Goal: Transaction & Acquisition: Purchase product/service

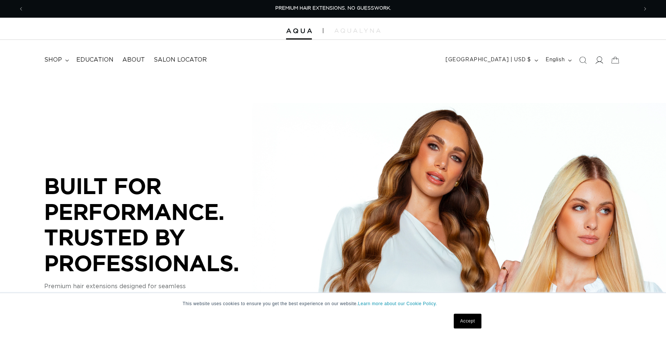
click at [599, 61] on icon at bounding box center [600, 59] width 8 height 7
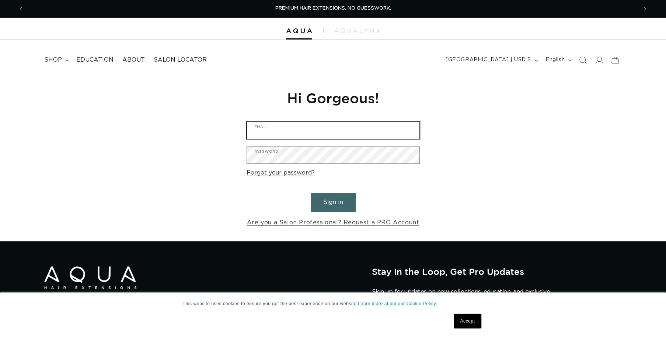
click at [292, 131] on input "Email" at bounding box center [333, 130] width 173 height 17
type input "baysherman24@gmail.com"
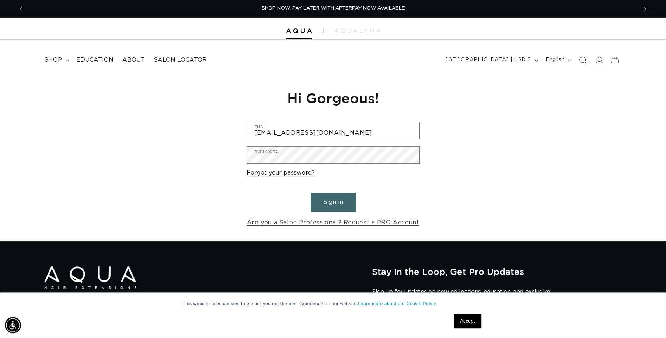
click at [291, 171] on link "Forgot your password?" at bounding box center [281, 172] width 68 height 11
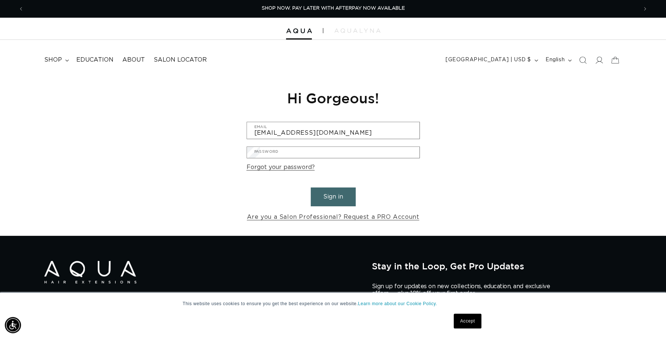
scroll to position [15, 0]
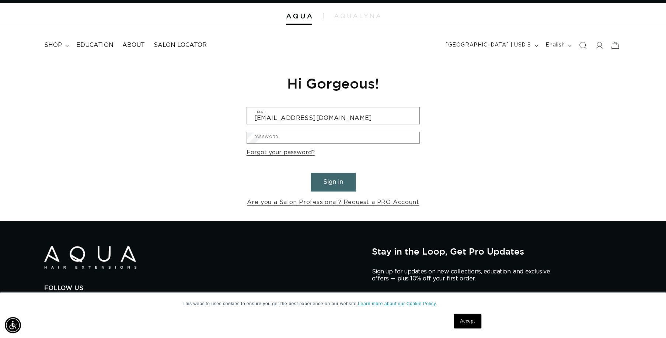
click at [0, 0] on input "Email" at bounding box center [0, 0] width 0 height 0
type input "baysherman24@gmail.com"
click at [0, 0] on button "Submit" at bounding box center [0, 0] width 0 height 0
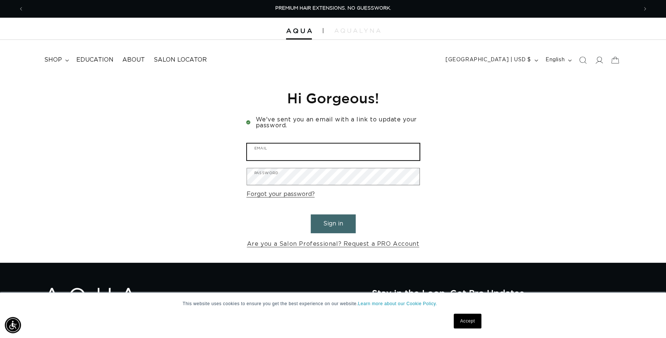
click at [330, 149] on input "Email" at bounding box center [333, 151] width 173 height 17
type input "baysherman24@gmail.com"
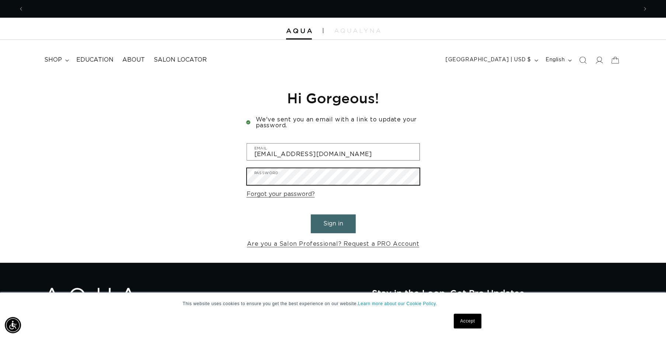
scroll to position [0, 0]
click at [225, 173] on div "Reset your password We will send you an email to reset your password Email Subm…" at bounding box center [333, 169] width 666 height 187
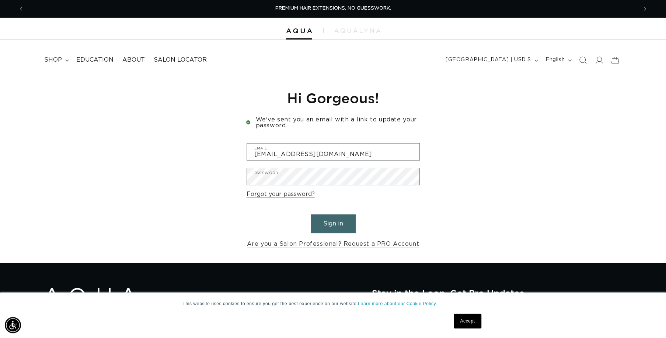
click at [341, 221] on button "Sign in" at bounding box center [333, 223] width 45 height 19
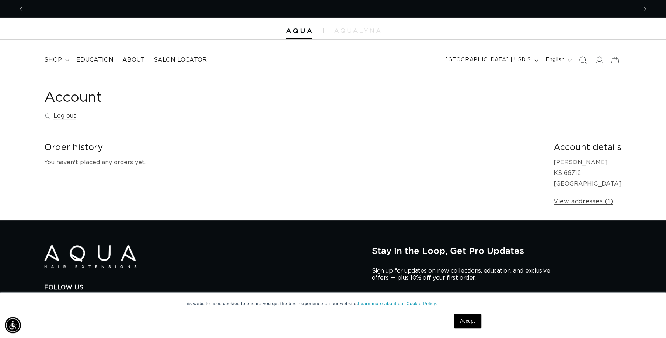
scroll to position [0, 1228]
click at [57, 59] on span "shop" at bounding box center [53, 60] width 18 height 8
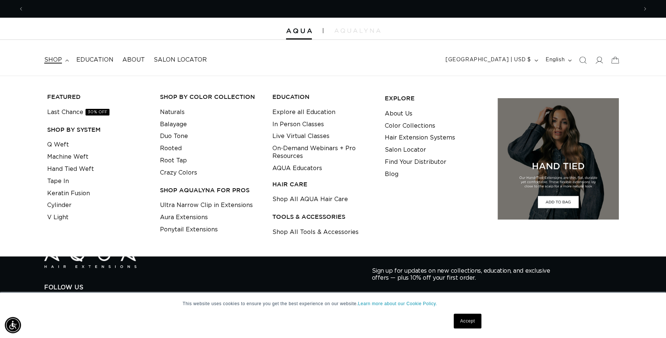
scroll to position [0, 0]
click at [84, 166] on link "Hand Tied Weft" at bounding box center [70, 169] width 47 height 12
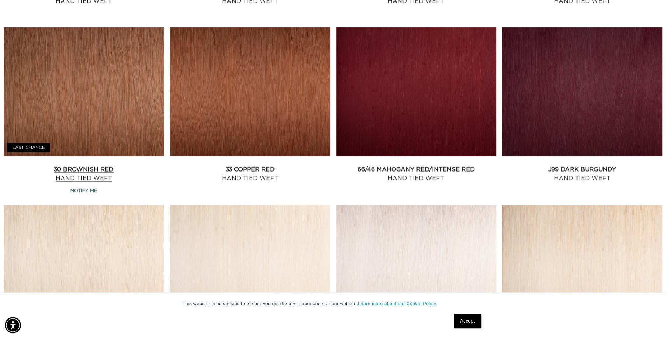
click at [103, 165] on link "30 Brownish Red Hand Tied Weft" at bounding box center [84, 174] width 160 height 18
click at [247, 165] on link "33 Copper Red Hand Tied Weft" at bounding box center [250, 174] width 160 height 18
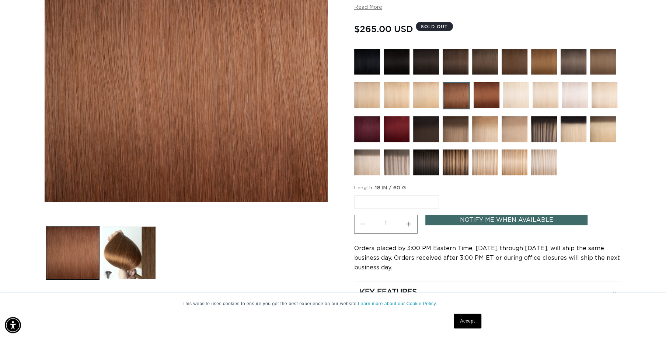
scroll to position [0, 1228]
click at [405, 185] on span "18 IN / 60 G" at bounding box center [390, 187] width 31 height 5
click at [403, 205] on label "18 IN / 60 G Variant sold out or unavailable" at bounding box center [396, 201] width 85 height 13
click at [357, 194] on input "18 IN / 60 G Variant sold out or unavailable" at bounding box center [356, 194] width 0 height 0
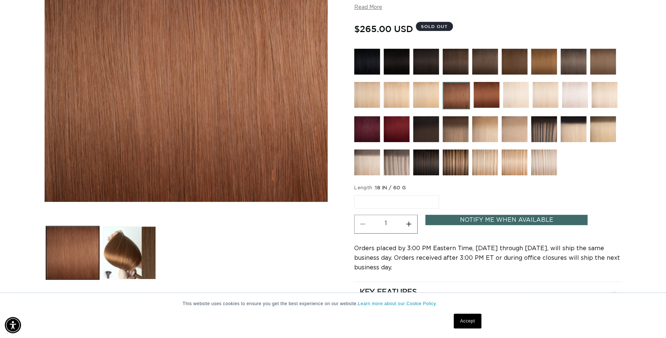
click at [381, 201] on label "18 IN / 60 G Variant sold out or unavailable" at bounding box center [396, 201] width 85 height 13
click at [357, 194] on input "18 IN / 60 G Variant sold out or unavailable" at bounding box center [356, 194] width 0 height 0
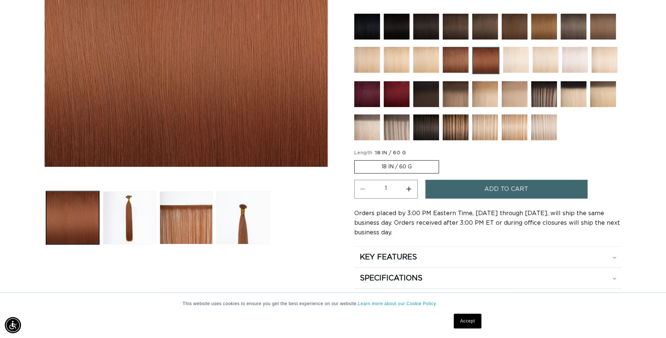
scroll to position [0, 614]
click at [392, 168] on label "18 IN / 60 G Variant sold out or unavailable" at bounding box center [396, 166] width 85 height 13
click at [357, 159] on input "18 IN / 60 G Variant sold out or unavailable" at bounding box center [356, 159] width 0 height 0
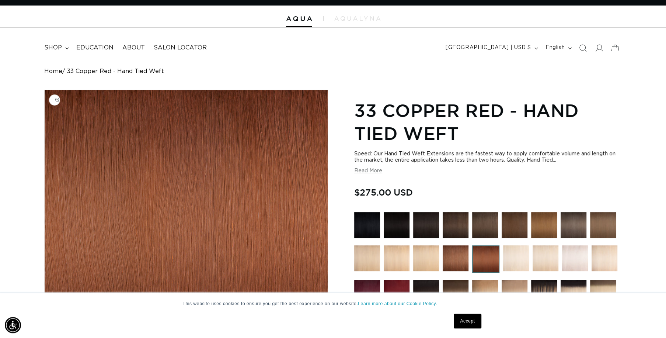
scroll to position [0, 0]
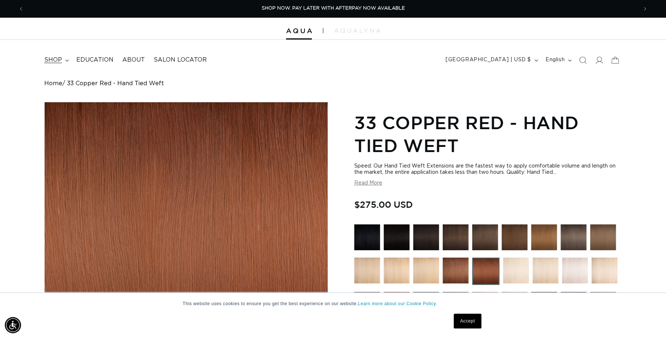
click at [68, 59] on icon at bounding box center [67, 60] width 4 height 2
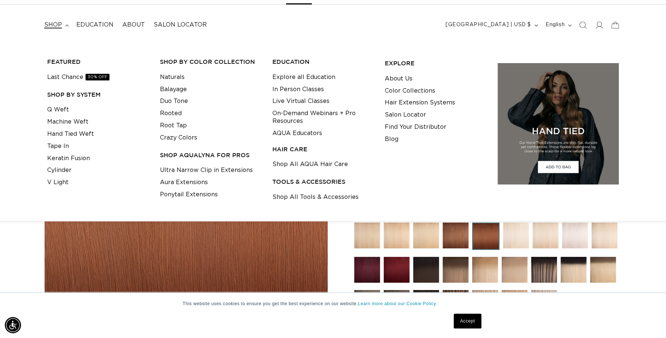
scroll to position [0, 1228]
click at [67, 122] on link "Machine Weft" at bounding box center [67, 122] width 41 height 12
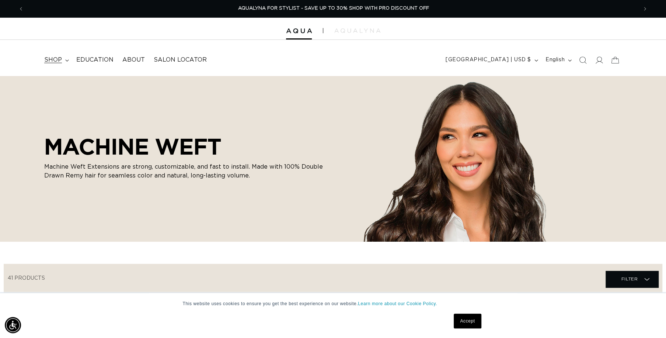
click at [60, 63] on span "shop" at bounding box center [53, 60] width 18 height 8
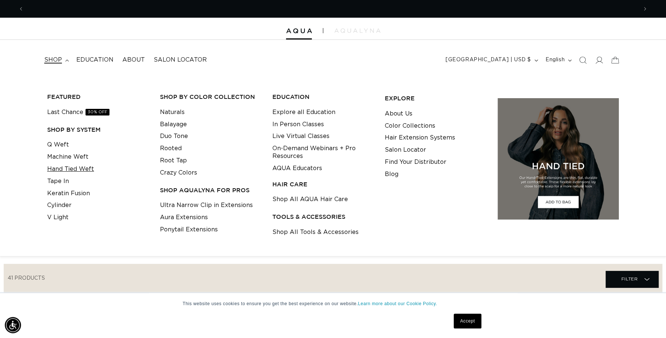
scroll to position [0, 1228]
click at [60, 170] on link "Hand Tied Weft" at bounding box center [70, 169] width 47 height 12
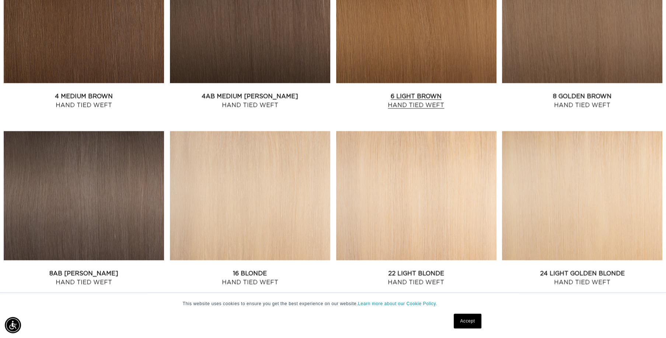
scroll to position [0, 1228]
click at [415, 92] on link "6 Light Brown Hand Tied Weft" at bounding box center [416, 101] width 160 height 18
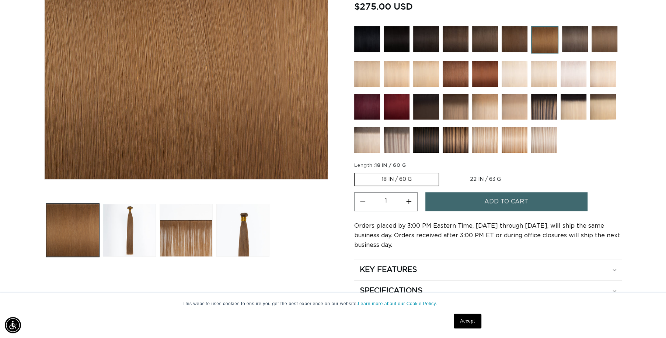
scroll to position [211, 0]
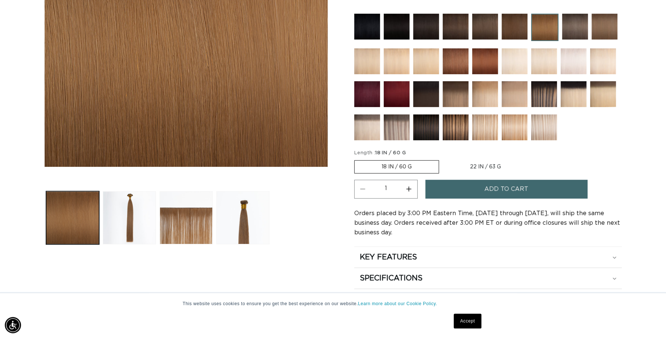
click at [484, 162] on label "22 IN / 63 G Variant sold out or unavailable" at bounding box center [485, 166] width 85 height 13
click at [443, 159] on input "22 IN / 63 G Variant sold out or unavailable" at bounding box center [443, 159] width 0 height 0
radio input "true"
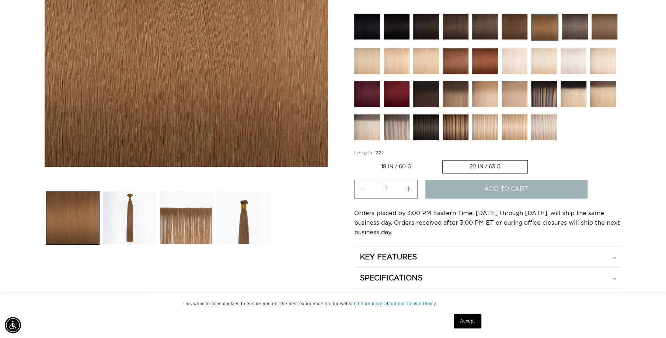
scroll to position [0, 614]
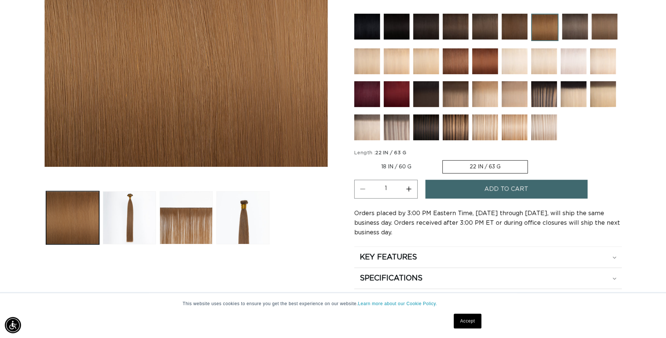
click at [499, 187] on span "Add to cart" at bounding box center [507, 189] width 44 height 19
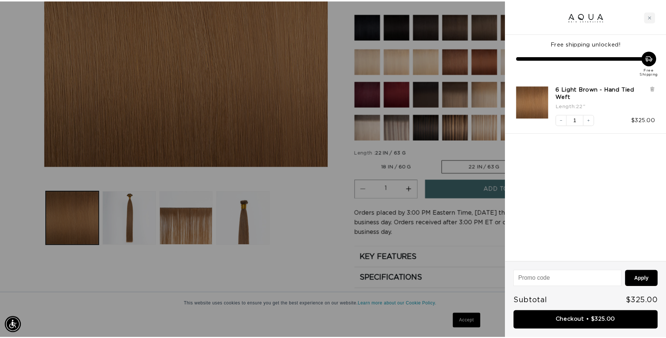
scroll to position [0, 619]
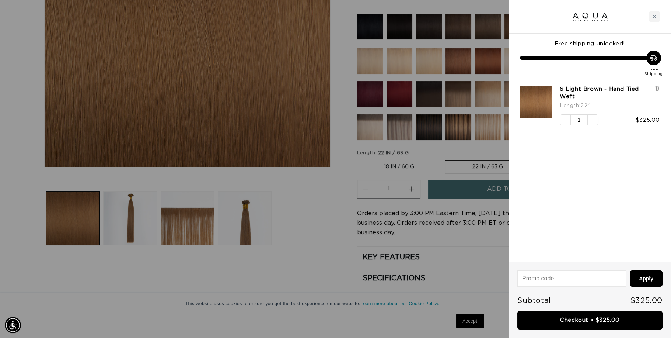
click at [478, 244] on div at bounding box center [335, 169] width 671 height 338
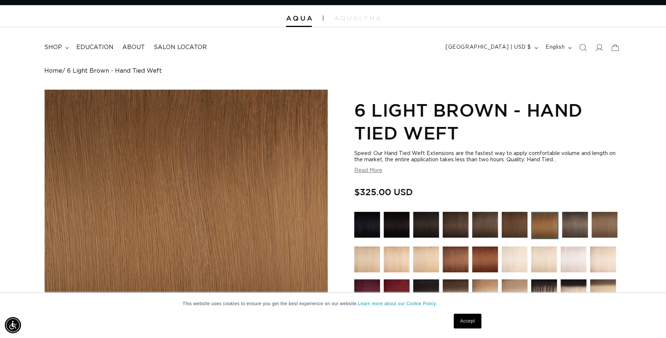
scroll to position [0, 0]
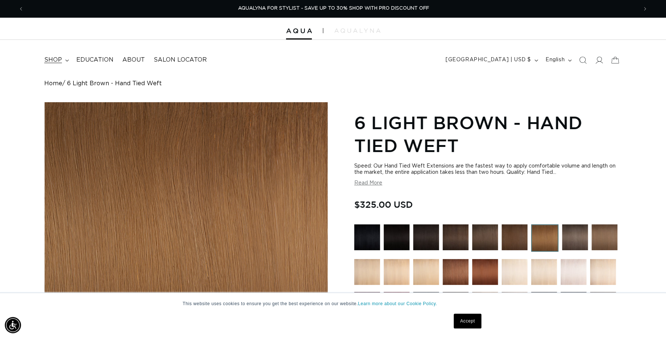
click at [60, 64] on summary "shop" at bounding box center [56, 60] width 32 height 17
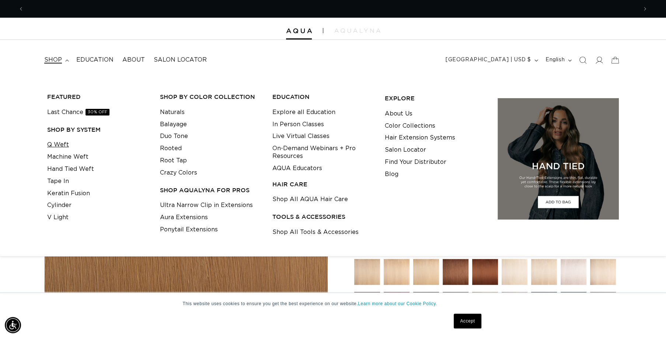
scroll to position [0, 1228]
click at [73, 112] on link "Last Chance 30% OFF" at bounding box center [78, 112] width 62 height 12
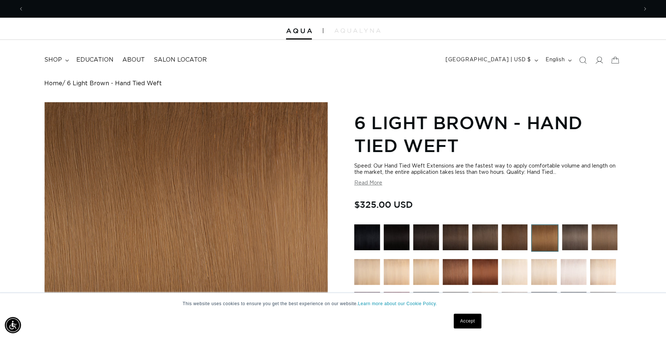
scroll to position [0, 0]
click at [60, 55] on summary "shop" at bounding box center [56, 60] width 32 height 17
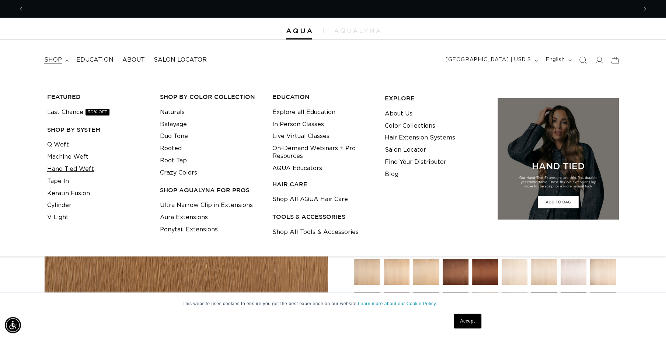
scroll to position [0, 614]
click at [64, 157] on link "Machine Weft" at bounding box center [67, 157] width 41 height 12
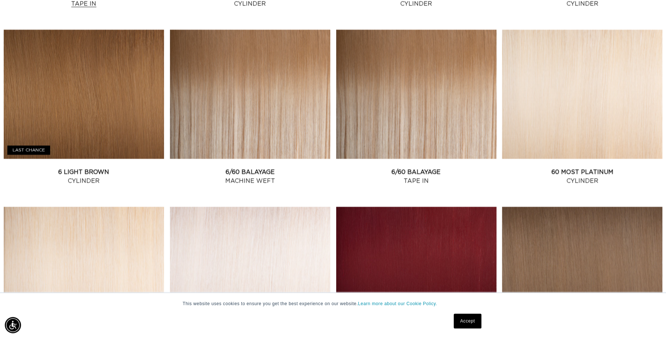
scroll to position [808, 0]
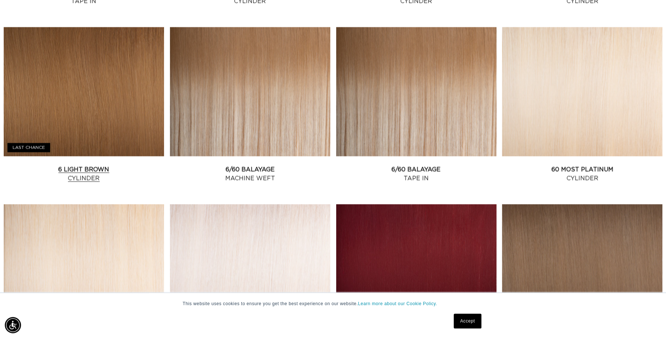
click at [95, 177] on link "6 Light Brown Cylinder" at bounding box center [84, 174] width 160 height 18
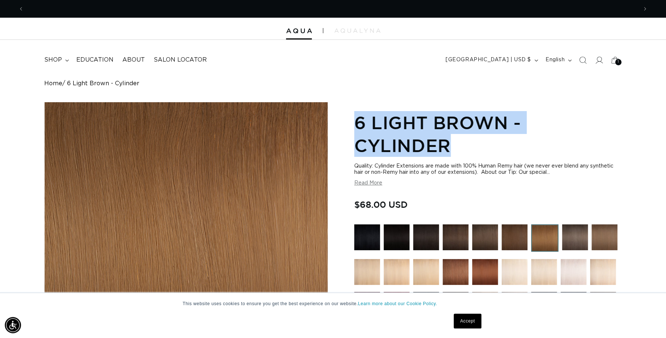
scroll to position [0, 614]
drag, startPoint x: 355, startPoint y: 125, endPoint x: 448, endPoint y: 143, distance: 93.9
click at [448, 143] on h1 "6 Light Brown - Cylinder" at bounding box center [488, 134] width 268 height 46
drag, startPoint x: 448, startPoint y: 143, endPoint x: 402, endPoint y: 144, distance: 45.4
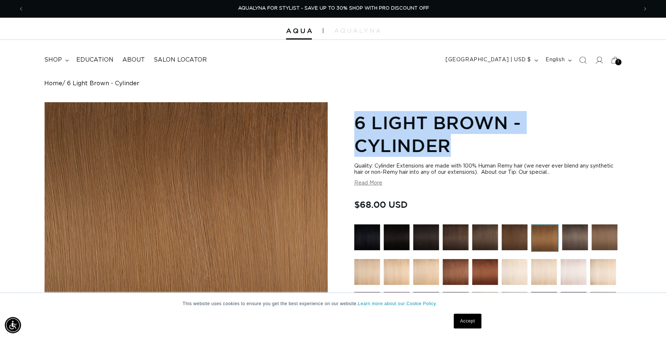
copy h1 "6 Light Brown - Cylinder"
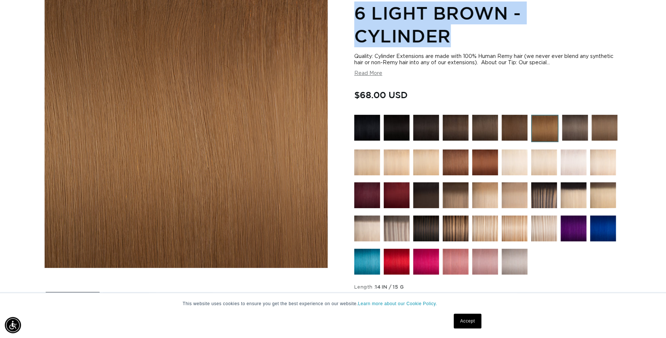
scroll to position [105, 0]
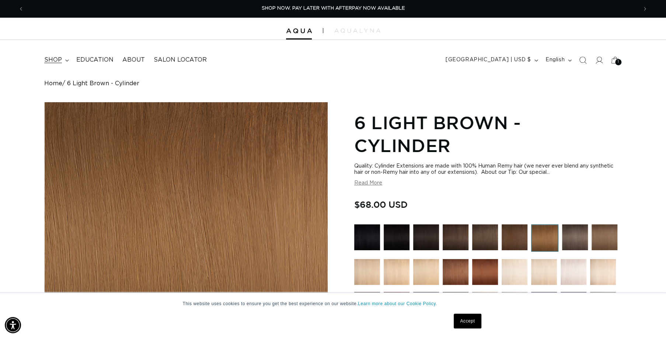
click at [66, 59] on icon at bounding box center [67, 60] width 4 height 2
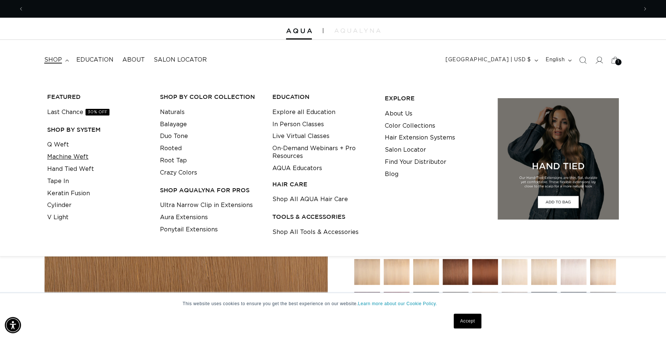
click at [72, 157] on link "Machine Weft" at bounding box center [67, 157] width 41 height 12
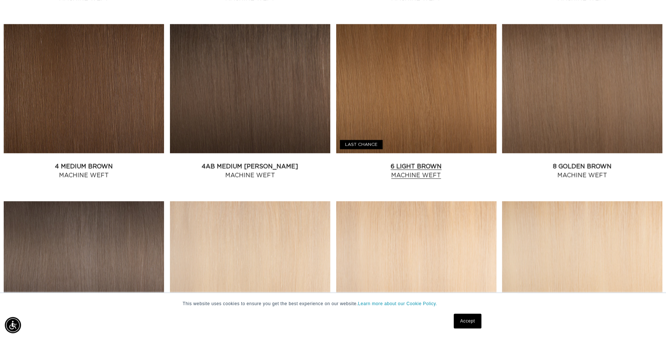
scroll to position [0, 1228]
click at [388, 162] on link "6 Light Brown Machine Weft" at bounding box center [416, 171] width 160 height 18
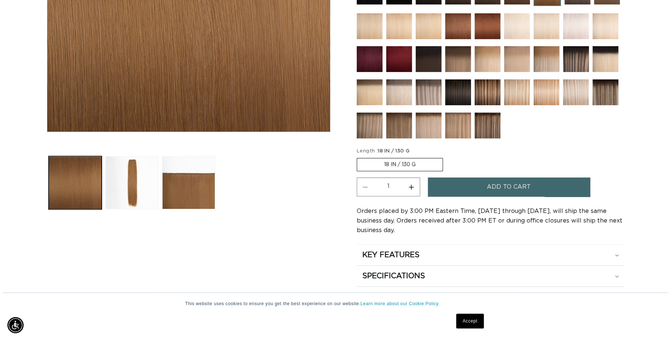
scroll to position [0, 614]
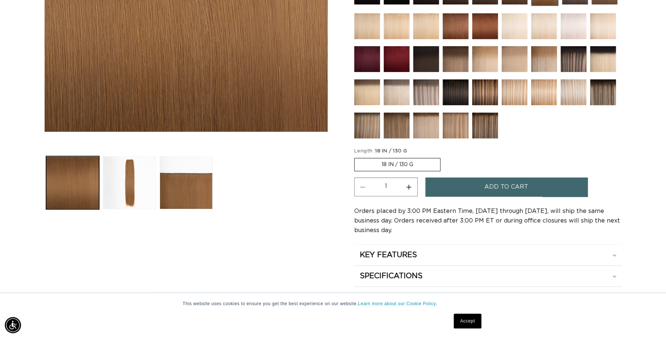
click at [423, 163] on label "18 IN / 130 G Variant sold out or unavailable" at bounding box center [397, 164] width 86 height 13
click at [357, 157] on input "18 IN / 130 G Variant sold out or unavailable" at bounding box center [356, 156] width 0 height 0
click at [476, 182] on button "Add to cart" at bounding box center [507, 186] width 162 height 19
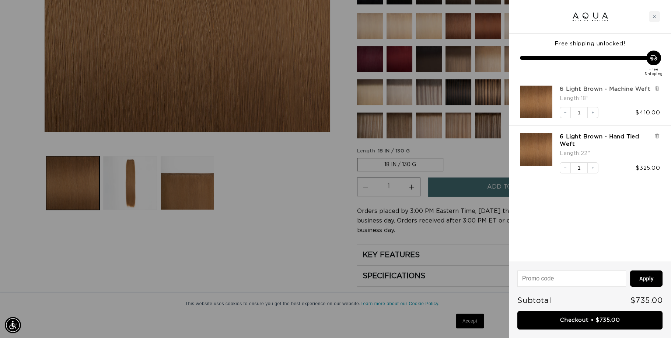
scroll to position [0, 619]
click at [656, 87] on icon at bounding box center [657, 89] width 3 height 4
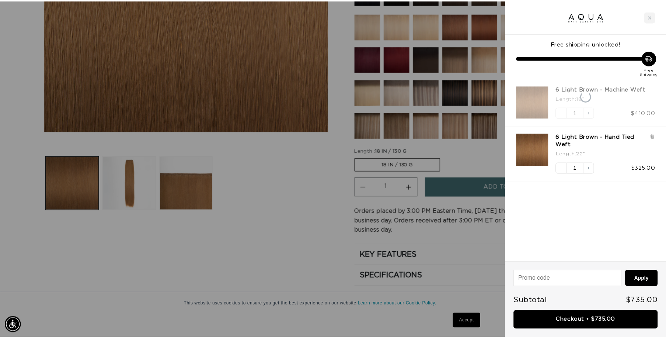
scroll to position [0, 1238]
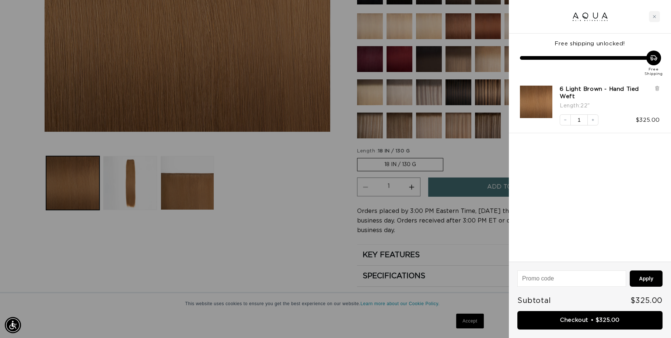
click at [310, 208] on div at bounding box center [335, 169] width 671 height 338
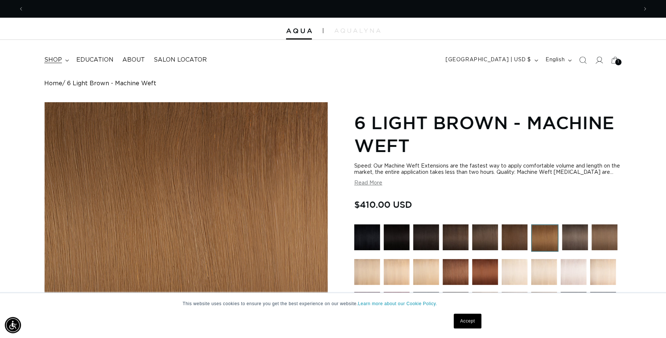
scroll to position [0, 1228]
click at [577, 59] on span "Search" at bounding box center [583, 60] width 16 height 16
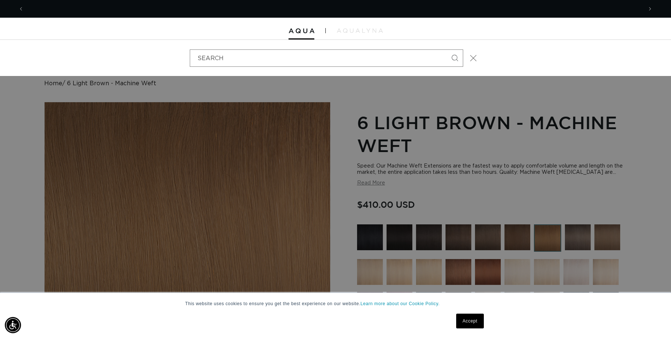
click at [475, 60] on icon "Close" at bounding box center [473, 58] width 7 height 7
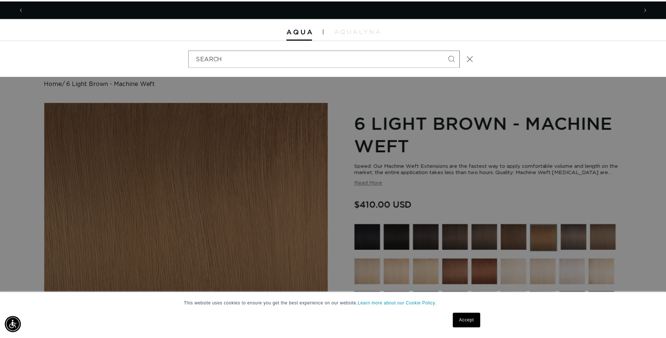
scroll to position [0, 0]
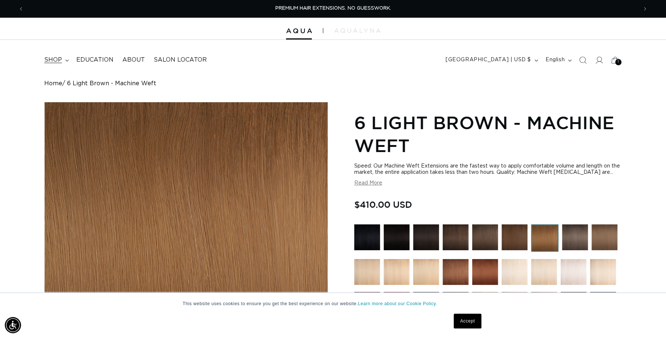
click at [65, 59] on icon at bounding box center [67, 60] width 4 height 2
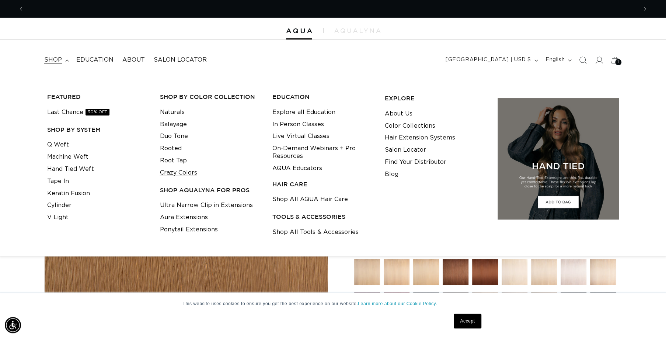
scroll to position [0, 614]
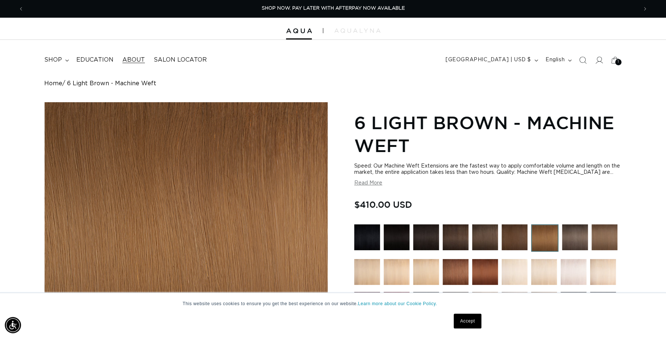
click at [132, 62] on span "About" at bounding box center [133, 60] width 22 height 8
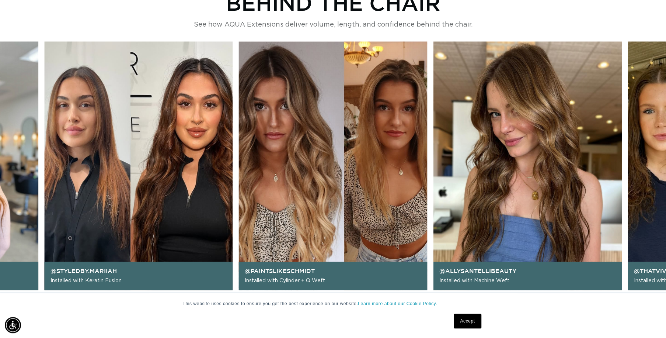
scroll to position [0, 1228]
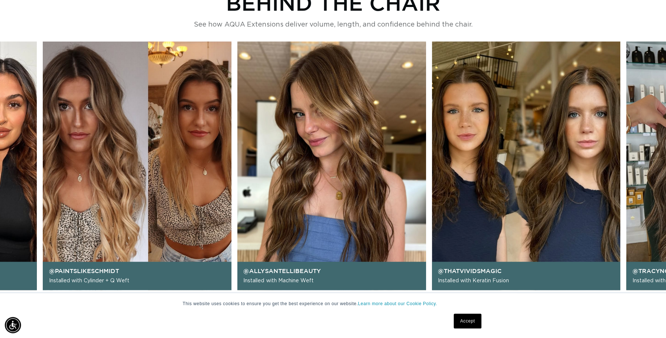
click at [320, 278] on div "@allysantellibeauty Installed with Machine Weft" at bounding box center [331, 275] width 189 height 28
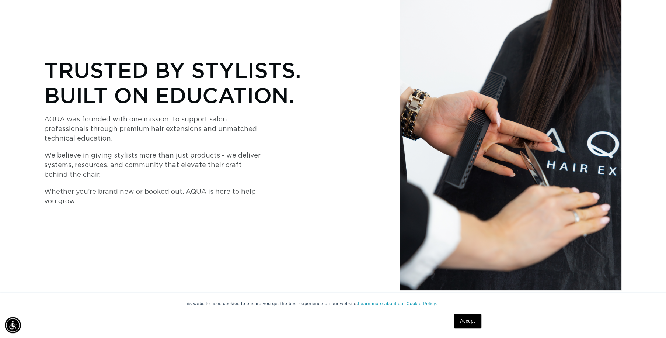
scroll to position [0, 0]
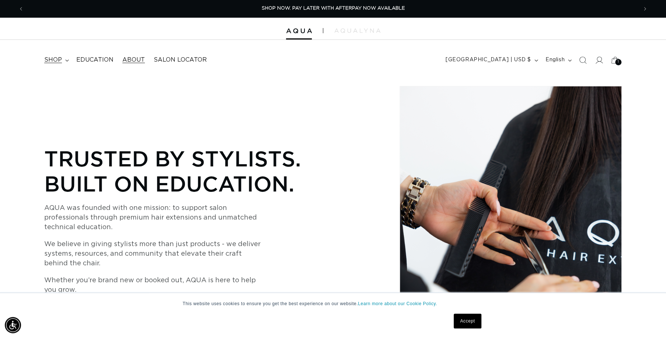
click at [56, 57] on span "shop" at bounding box center [53, 60] width 18 height 8
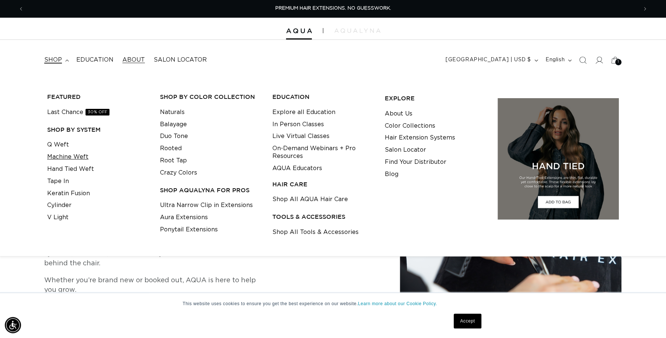
click at [59, 159] on link "Machine Weft" at bounding box center [67, 157] width 41 height 12
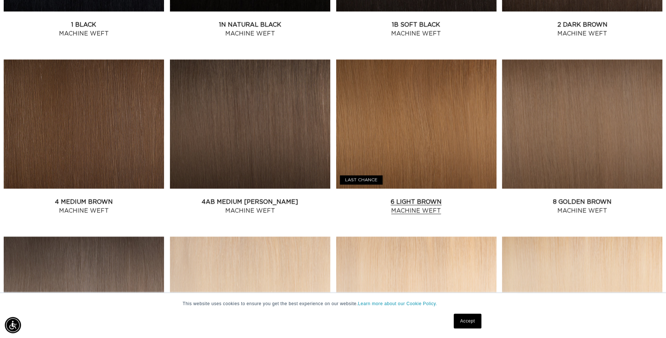
scroll to position [0, 1228]
click at [409, 211] on link "6 Light Brown Machine Weft" at bounding box center [416, 206] width 160 height 18
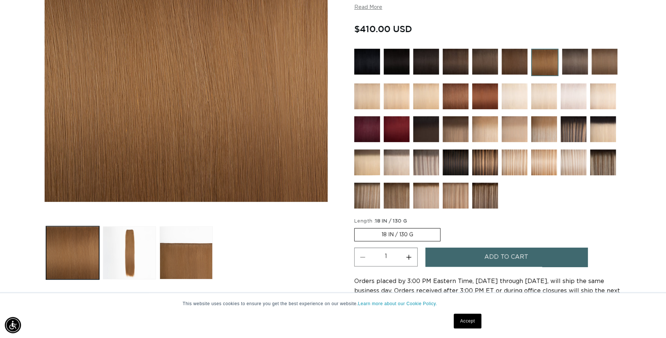
click at [414, 228] on label "18 IN / 130 G Variant sold out or unavailable" at bounding box center [397, 234] width 86 height 13
click at [357, 227] on input "18 IN / 130 G Variant sold out or unavailable" at bounding box center [356, 226] width 0 height 0
click at [389, 232] on label "18 IN / 130 G Variant sold out or unavailable" at bounding box center [397, 234] width 86 height 13
click at [357, 227] on input "18 IN / 130 G Variant sold out or unavailable" at bounding box center [356, 226] width 0 height 0
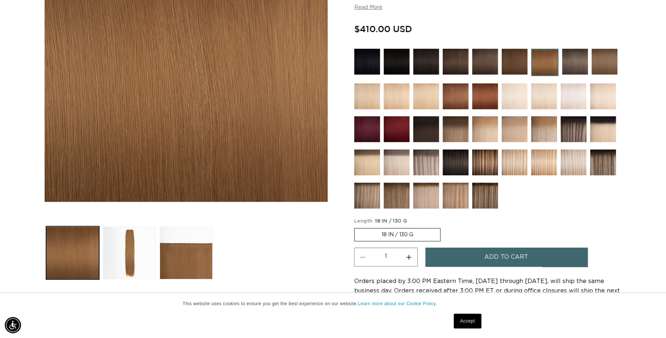
click at [479, 260] on button "Add to cart" at bounding box center [507, 256] width 162 height 19
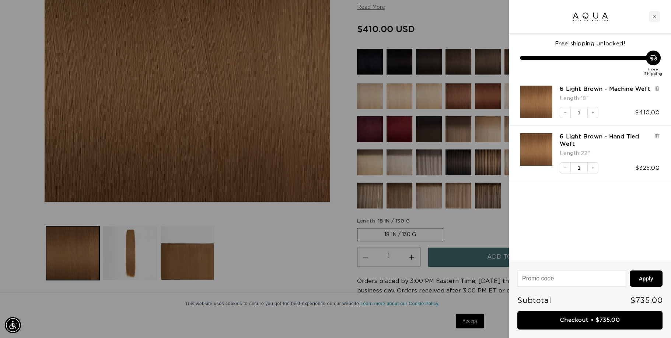
scroll to position [0, 1238]
click at [595, 166] on icon "Increase quantity" at bounding box center [593, 168] width 4 height 4
click at [594, 170] on button "Increase quantity" at bounding box center [593, 167] width 11 height 11
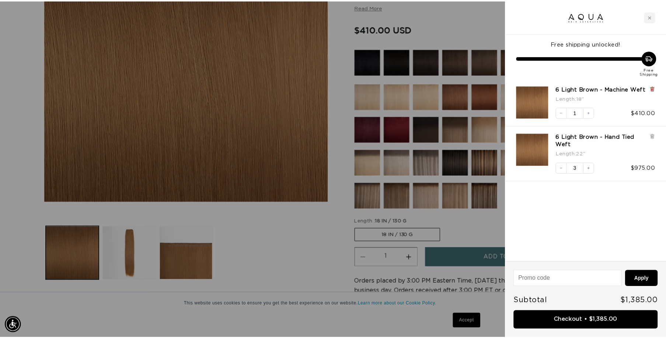
scroll to position [0, 619]
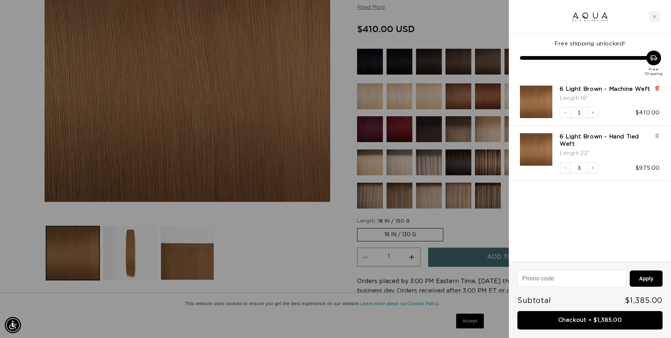
click at [656, 88] on icon at bounding box center [658, 89] width 6 height 6
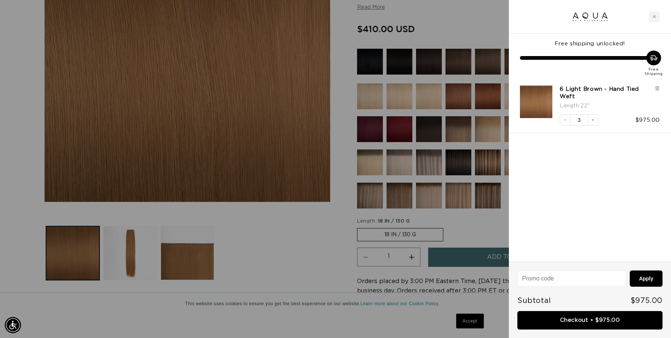
click at [295, 251] on div at bounding box center [335, 169] width 671 height 338
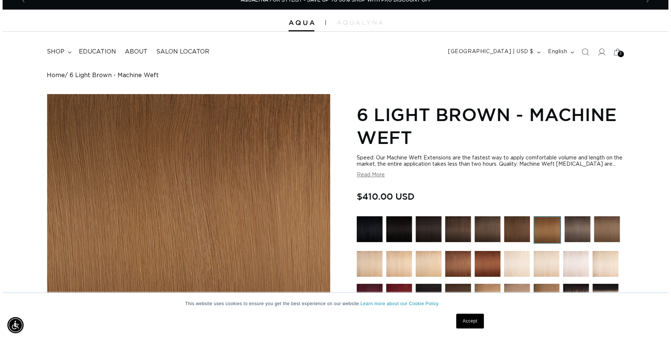
scroll to position [0, 0]
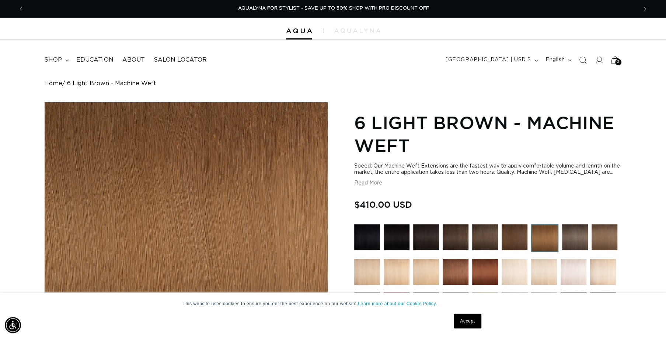
click at [615, 57] on icon at bounding box center [615, 59] width 17 height 17
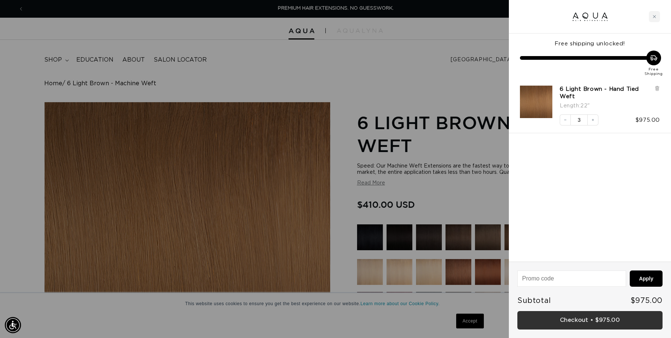
click at [605, 321] on link "Checkout • $975.00" at bounding box center [590, 320] width 145 height 19
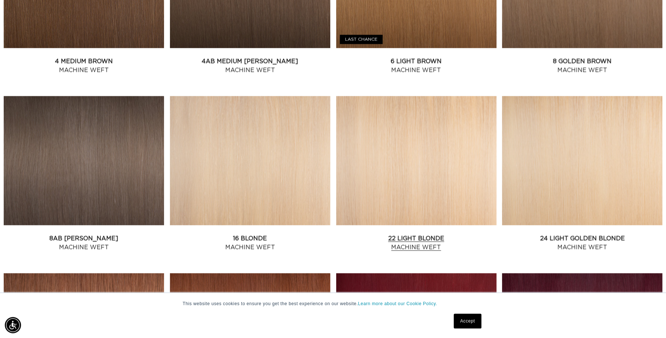
scroll to position [0, 1228]
click at [431, 58] on link "6 Light Brown Machine Weft" at bounding box center [416, 66] width 160 height 18
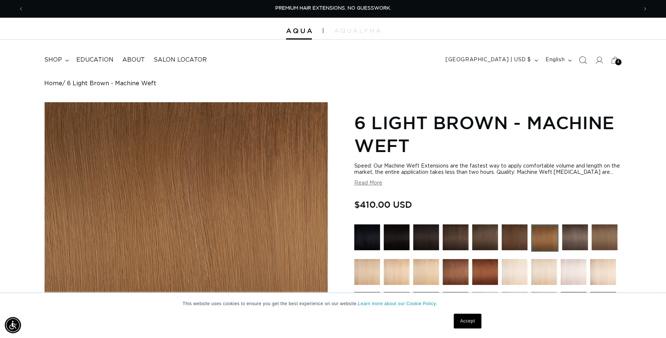
click at [584, 58] on icon "Search" at bounding box center [583, 60] width 8 height 8
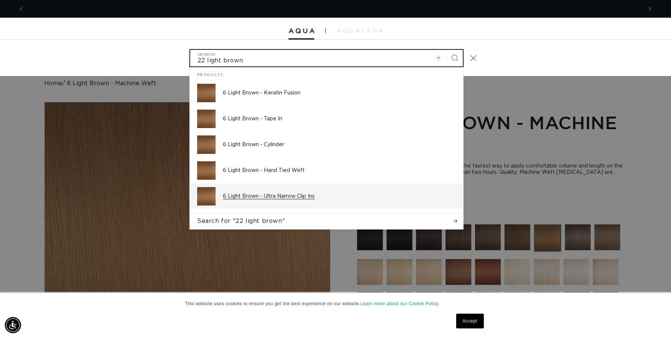
scroll to position [0, 619]
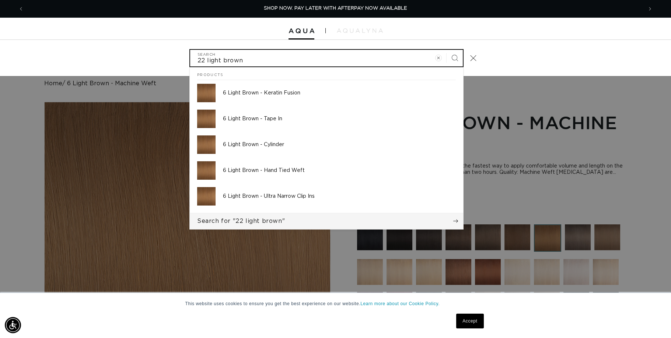
type input "22 light brown"
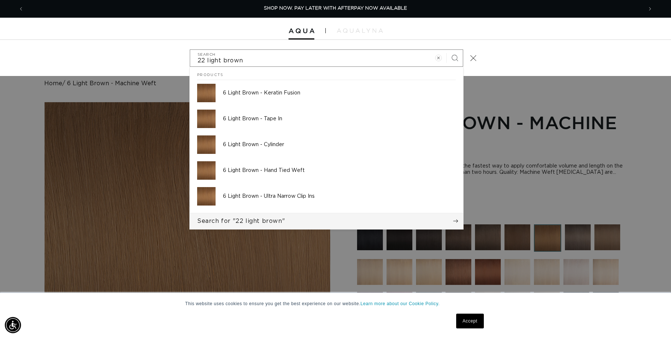
click at [251, 220] on span "Search for "22 light brown"" at bounding box center [241, 221] width 88 height 8
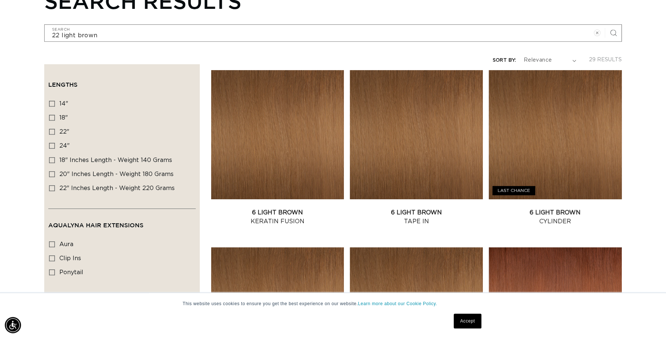
scroll to position [0, 1228]
click at [52, 129] on icon at bounding box center [52, 132] width 6 height 6
click at [52, 129] on input "22" 22" (15 products)" at bounding box center [52, 132] width 6 height 6
checkbox input "true"
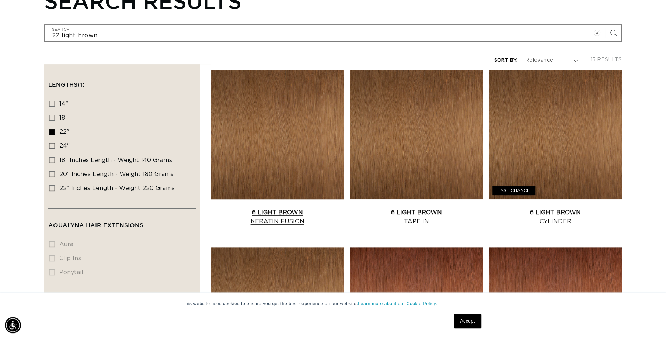
click at [300, 208] on link "6 Light Brown Keratin Fusion" at bounding box center [277, 217] width 133 height 18
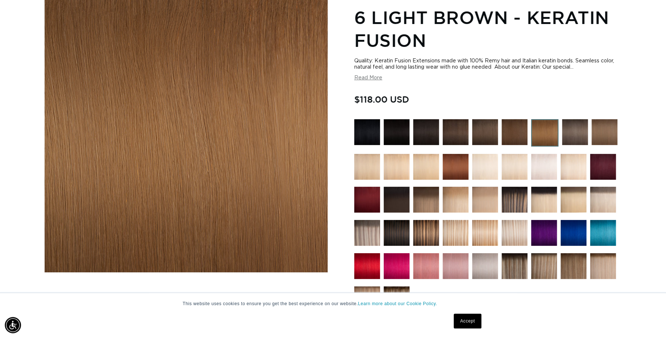
click at [367, 77] on button "Read More" at bounding box center [368, 78] width 28 height 6
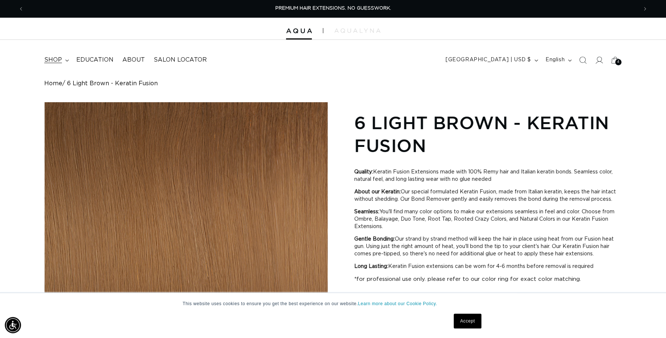
click at [66, 62] on summary "shop" at bounding box center [56, 60] width 32 height 17
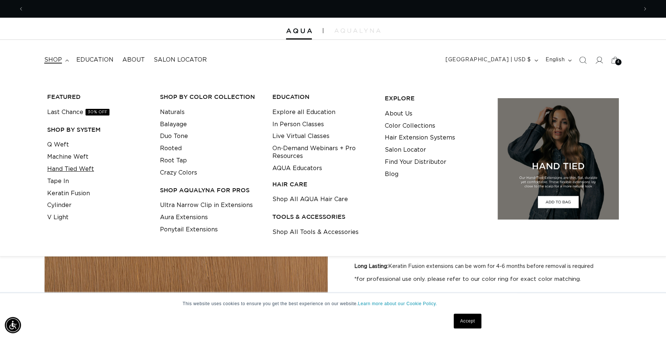
scroll to position [0, 1228]
click at [69, 167] on link "Hand Tied Weft" at bounding box center [70, 169] width 47 height 12
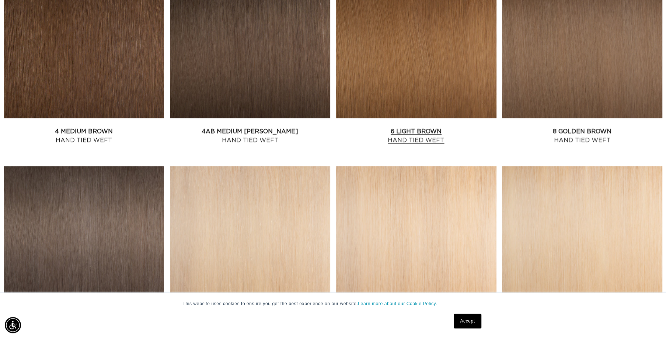
click at [418, 133] on link "6 Light Brown Hand Tied Weft" at bounding box center [416, 136] width 160 height 18
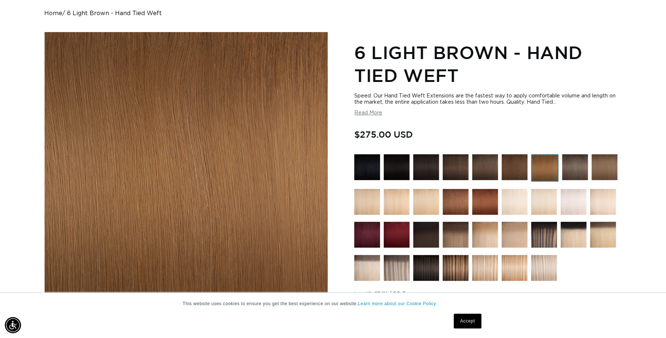
scroll to position [0, 614]
